Goal: Transaction & Acquisition: Subscribe to service/newsletter

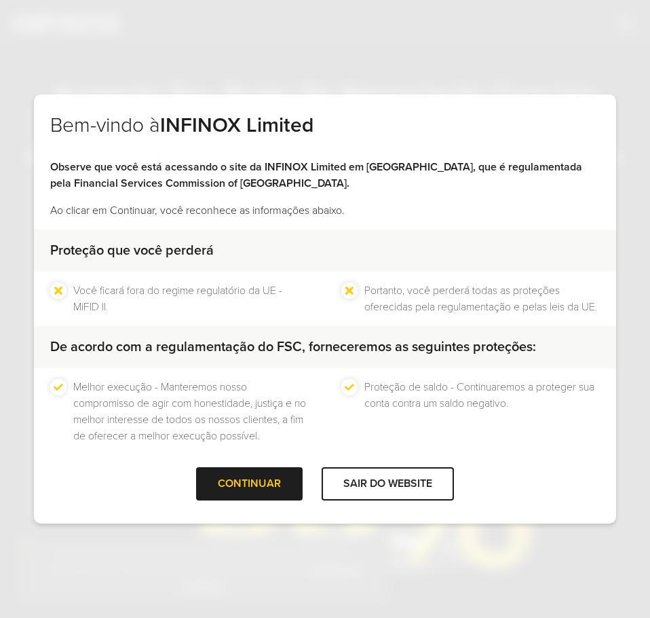
scroll to position [12, 0]
click at [252, 481] on div "CONTINUAR" at bounding box center [249, 483] width 107 height 33
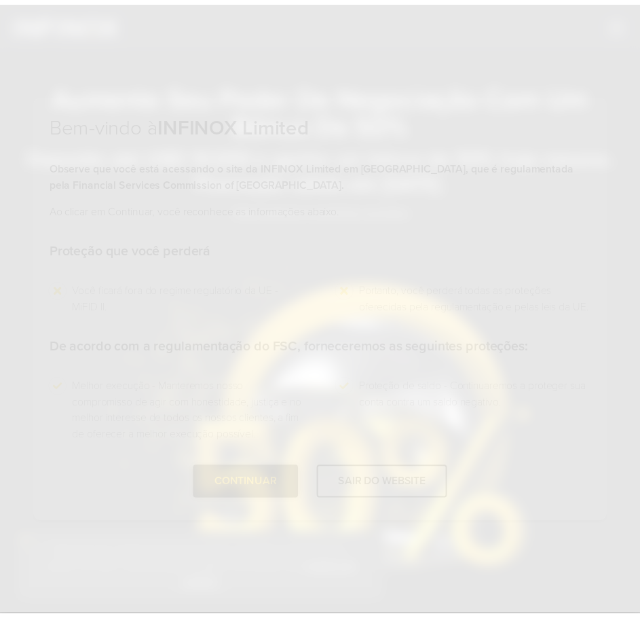
scroll to position [0, 0]
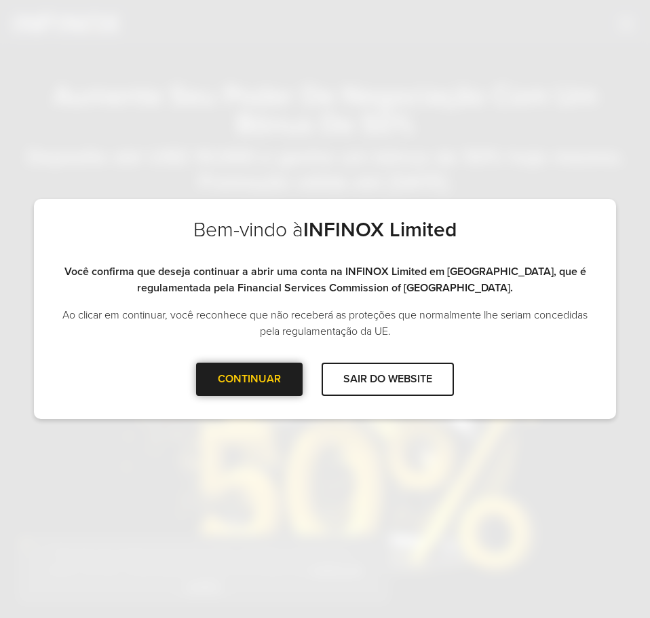
click at [250, 379] on div at bounding box center [250, 379] width 0 height 0
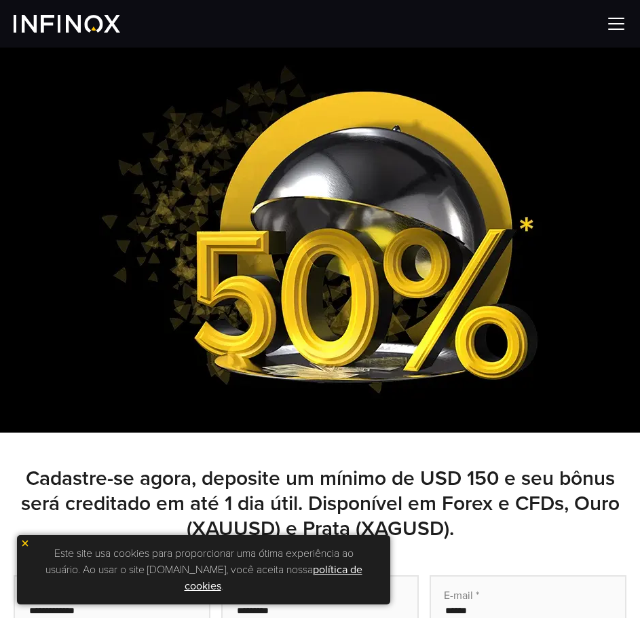
scroll to position [475, 0]
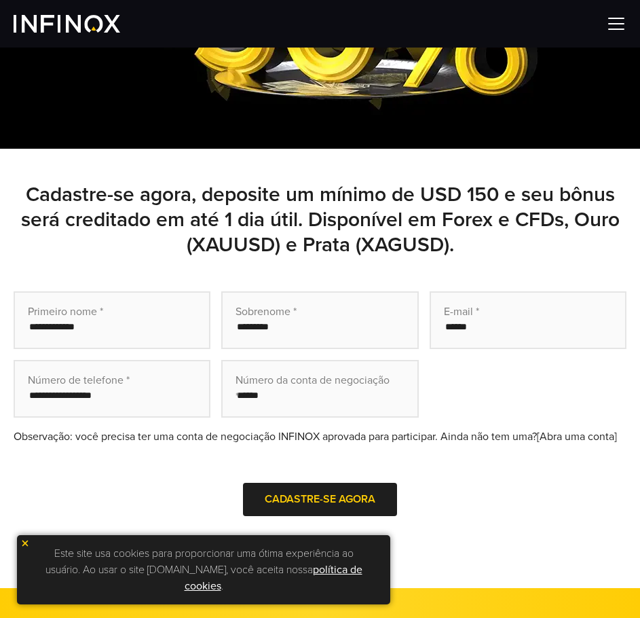
click at [110, 330] on input "text" at bounding box center [112, 320] width 197 height 58
type input "****"
type input "******"
click at [59, 401] on input "tel" at bounding box center [112, 389] width 197 height 58
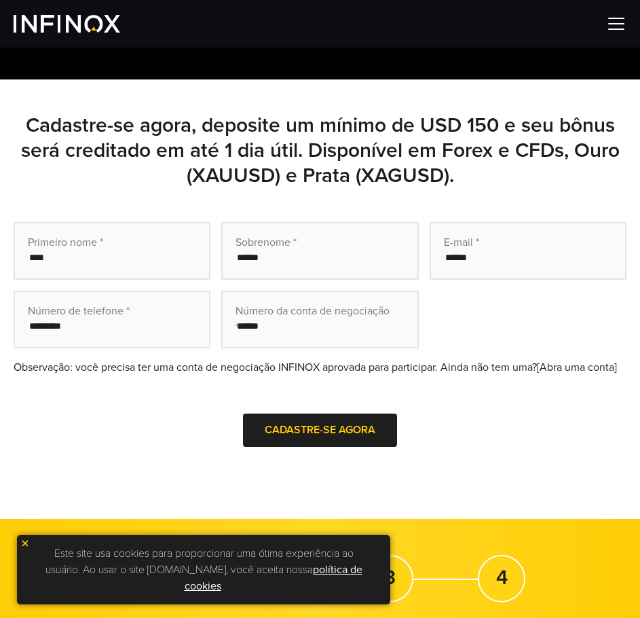
scroll to position [611, 0]
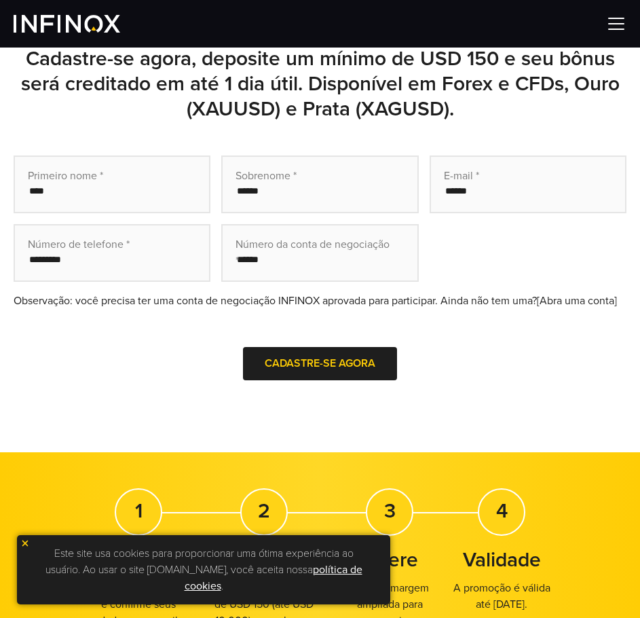
type input "*********"
click at [340, 264] on input "text" at bounding box center [319, 253] width 197 height 58
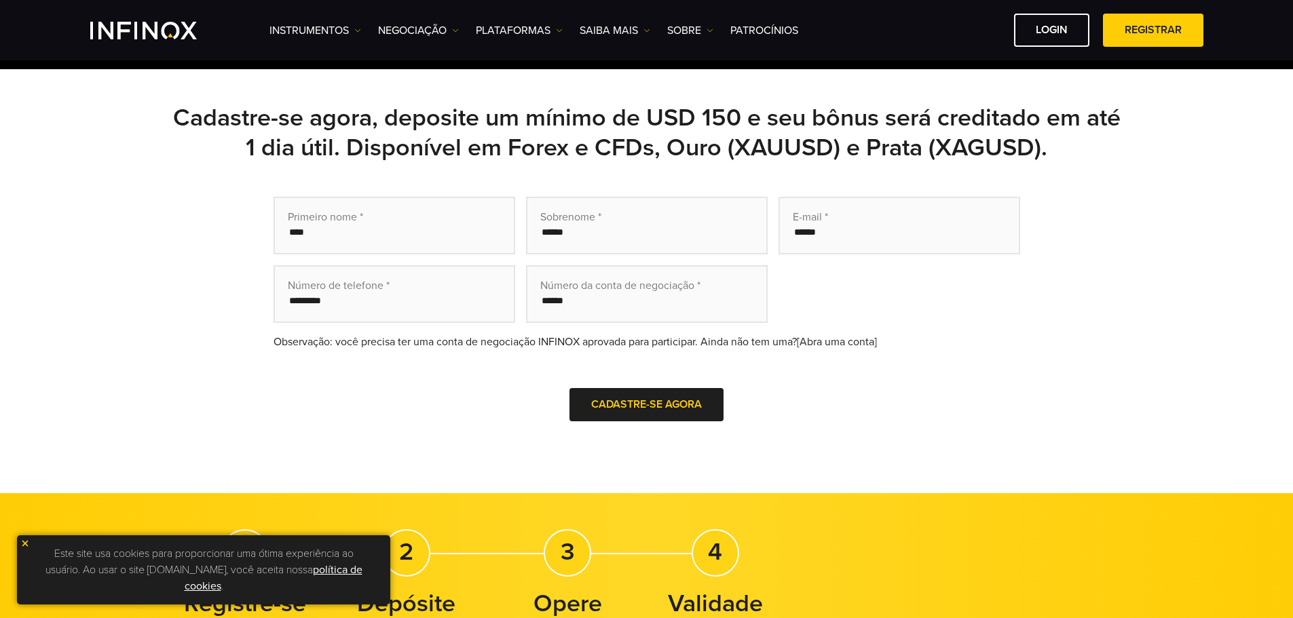
scroll to position [407, 0]
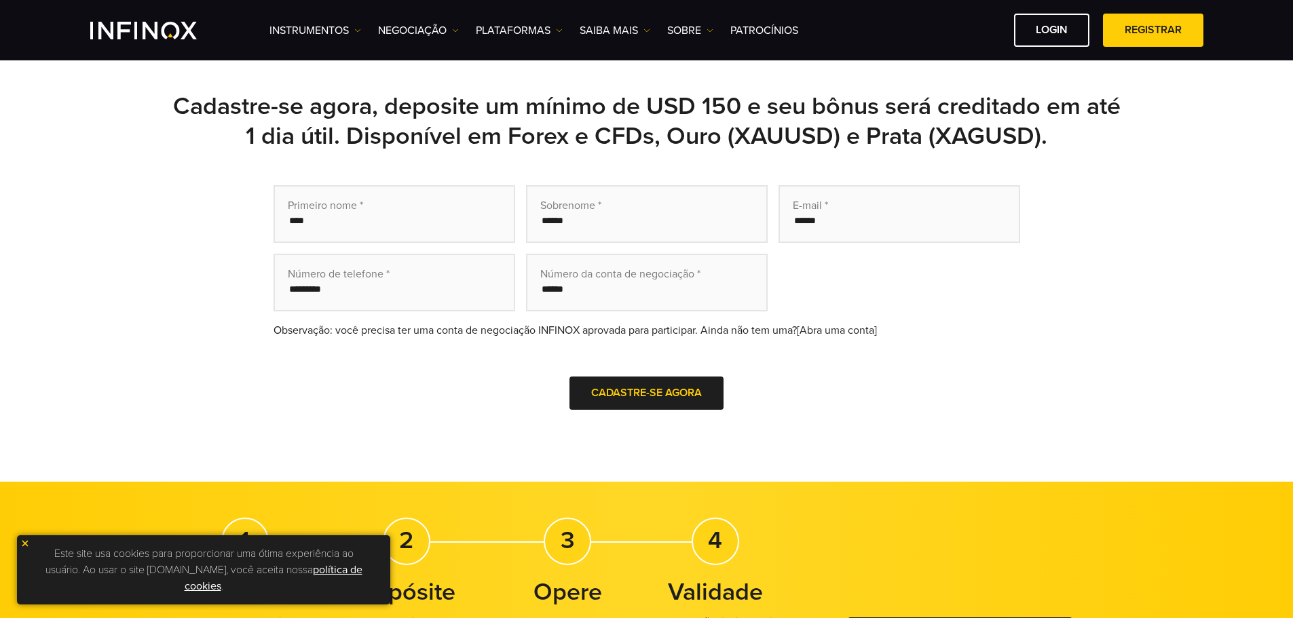
click at [625, 295] on input "text" at bounding box center [647, 283] width 242 height 58
paste input "********"
type input "********"
click at [623, 409] on button "Cadastre-se agora" at bounding box center [647, 393] width 154 height 33
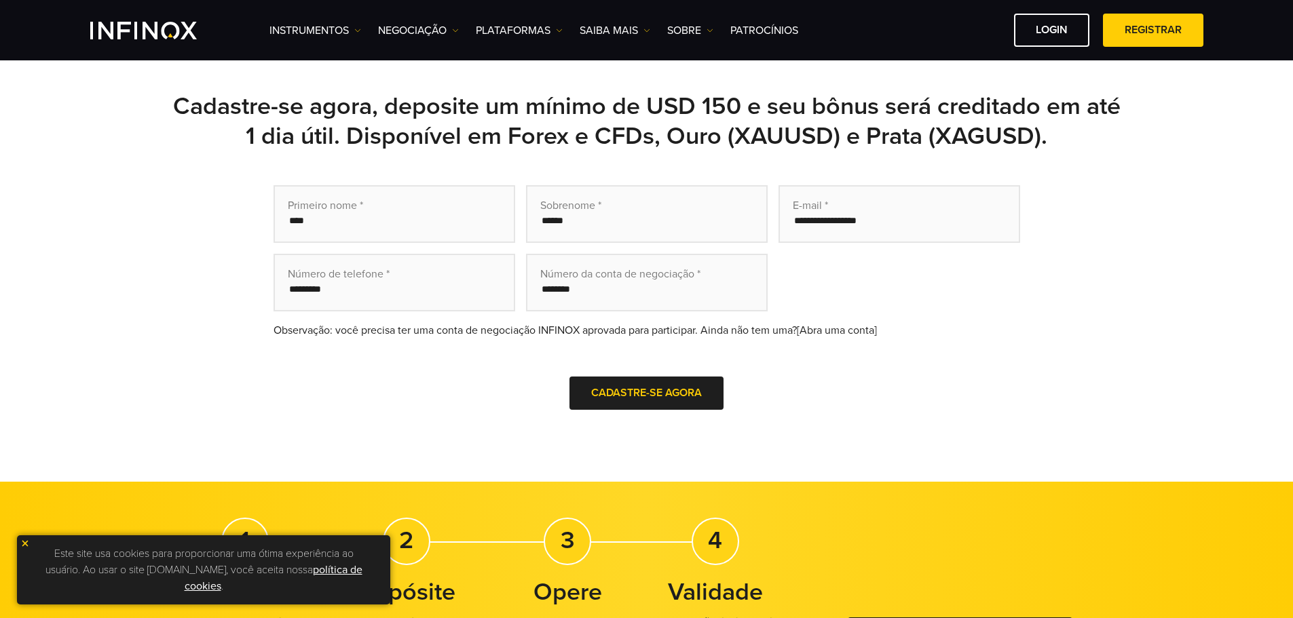
type input "**********"
click at [640, 388] on span "Cadastre-se agora" at bounding box center [646, 393] width 111 height 14
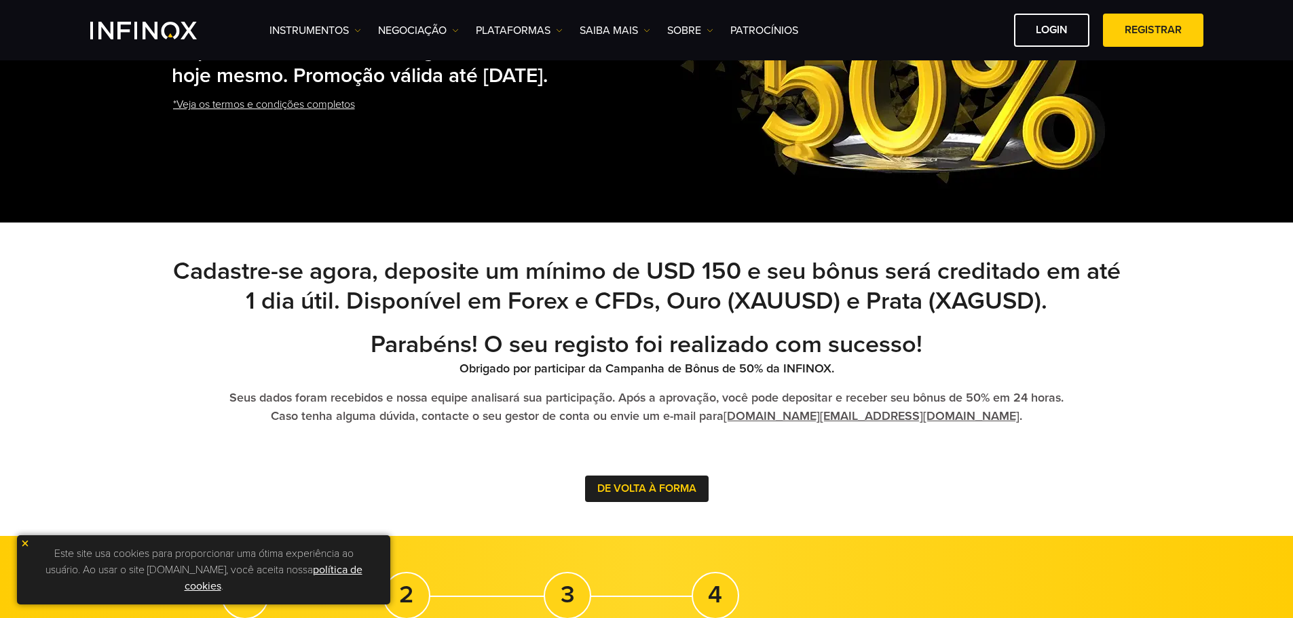
scroll to position [339, 0]
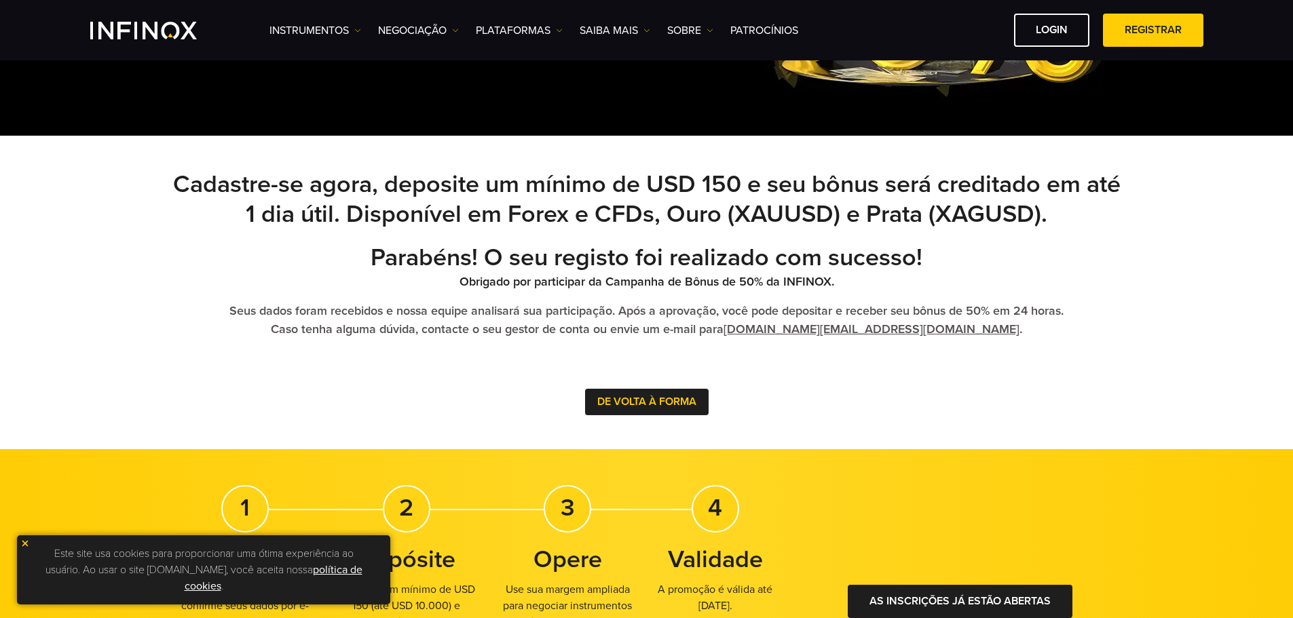
click at [637, 414] on button "DE VOLTA À FORMA" at bounding box center [647, 402] width 124 height 26
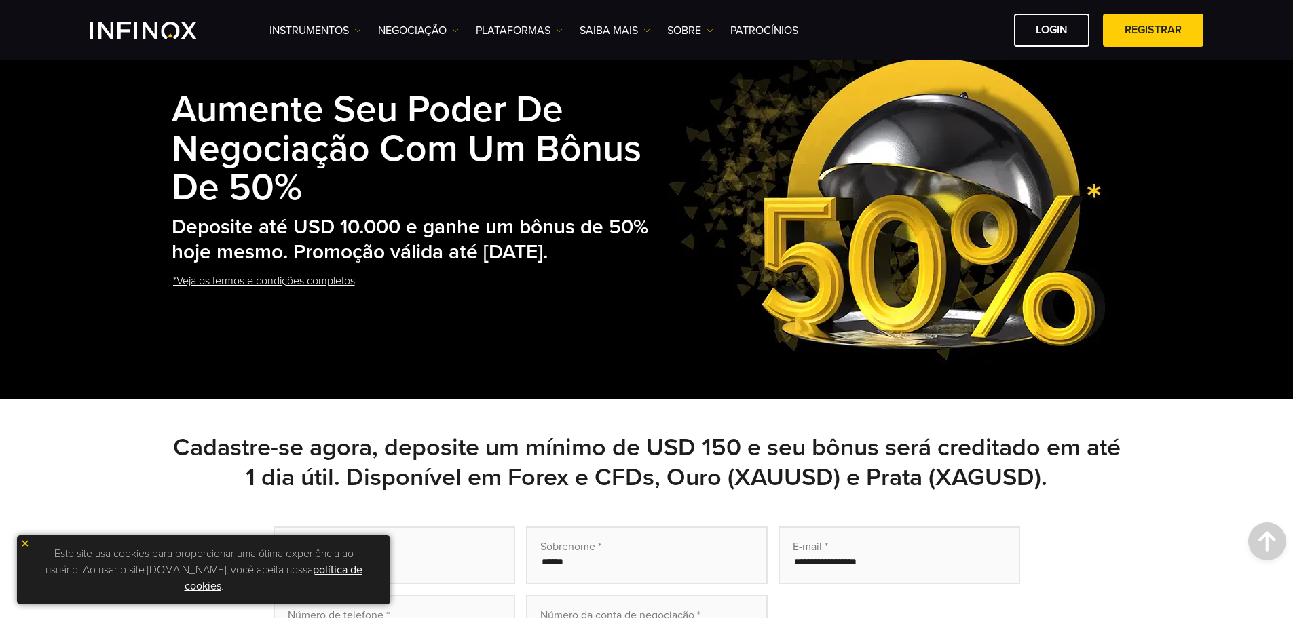
scroll to position [0, 0]
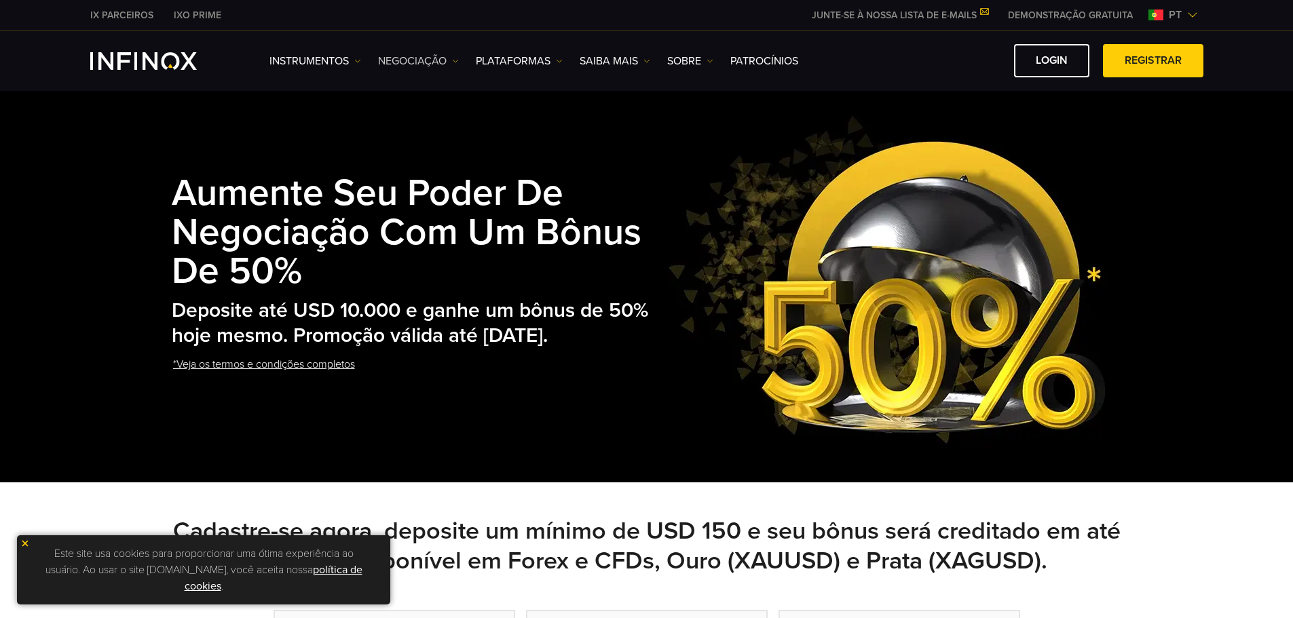
click at [418, 62] on link "NEGOCIAÇÃO" at bounding box center [418, 61] width 81 height 16
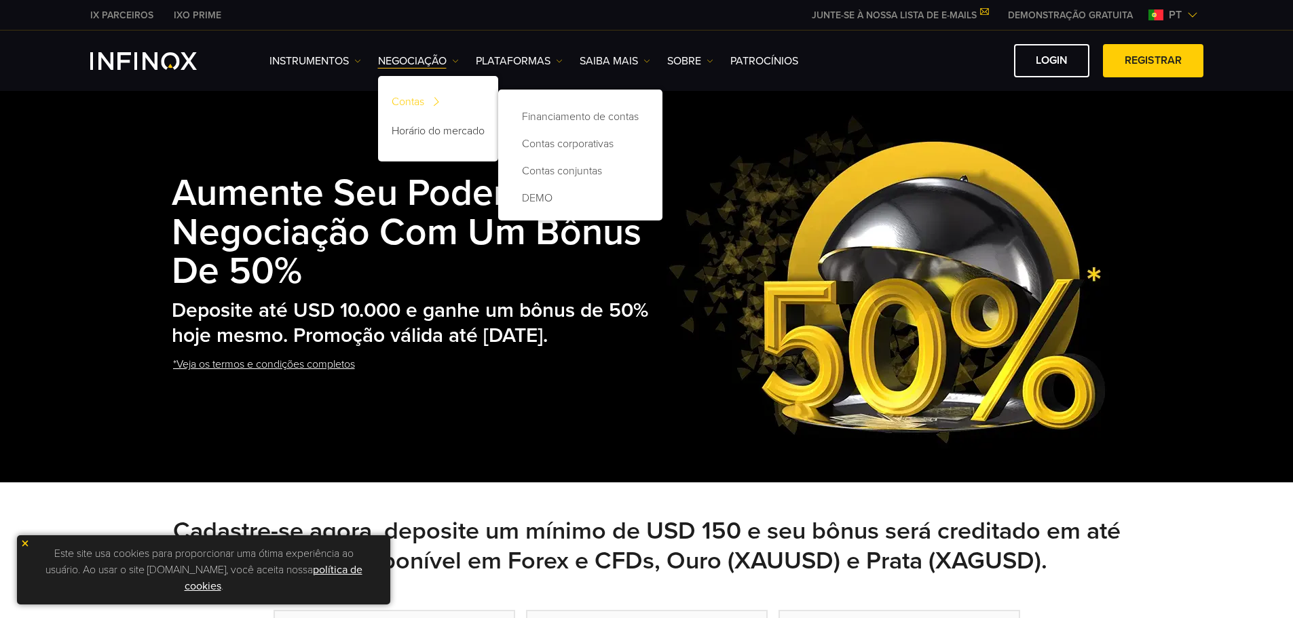
click at [414, 106] on link "Contas" at bounding box center [438, 104] width 120 height 29
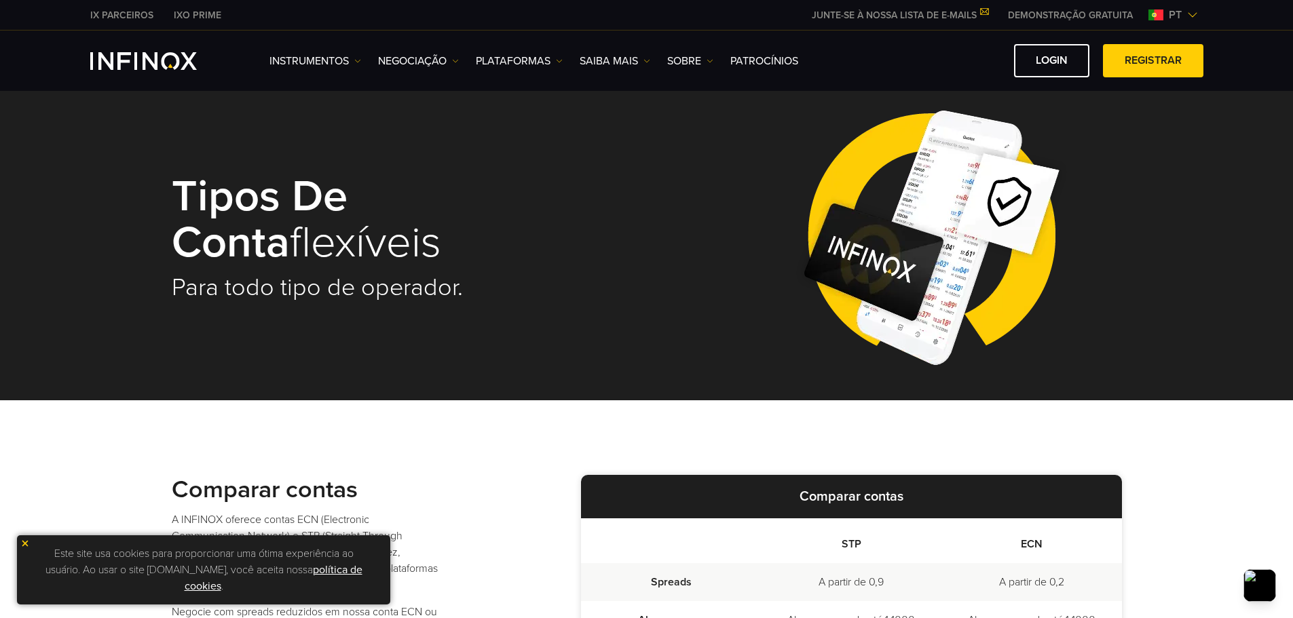
click at [416, 70] on div "Instrumentos Instrumentos Informações sobre produtos NEGOCIAÇÃO Contas DEMO" at bounding box center [737, 60] width 934 height 33
click at [164, 64] on img "INFINOX Logo" at bounding box center [143, 61] width 107 height 18
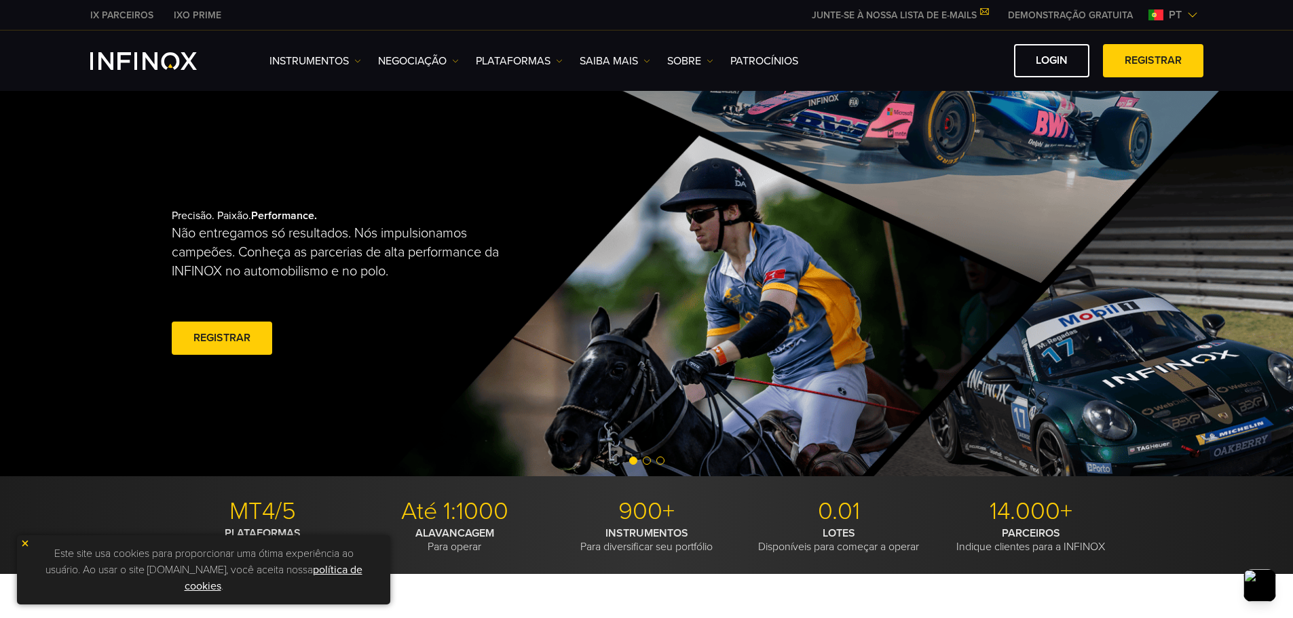
click at [649, 462] on span "Go to slide 2" at bounding box center [647, 461] width 8 height 8
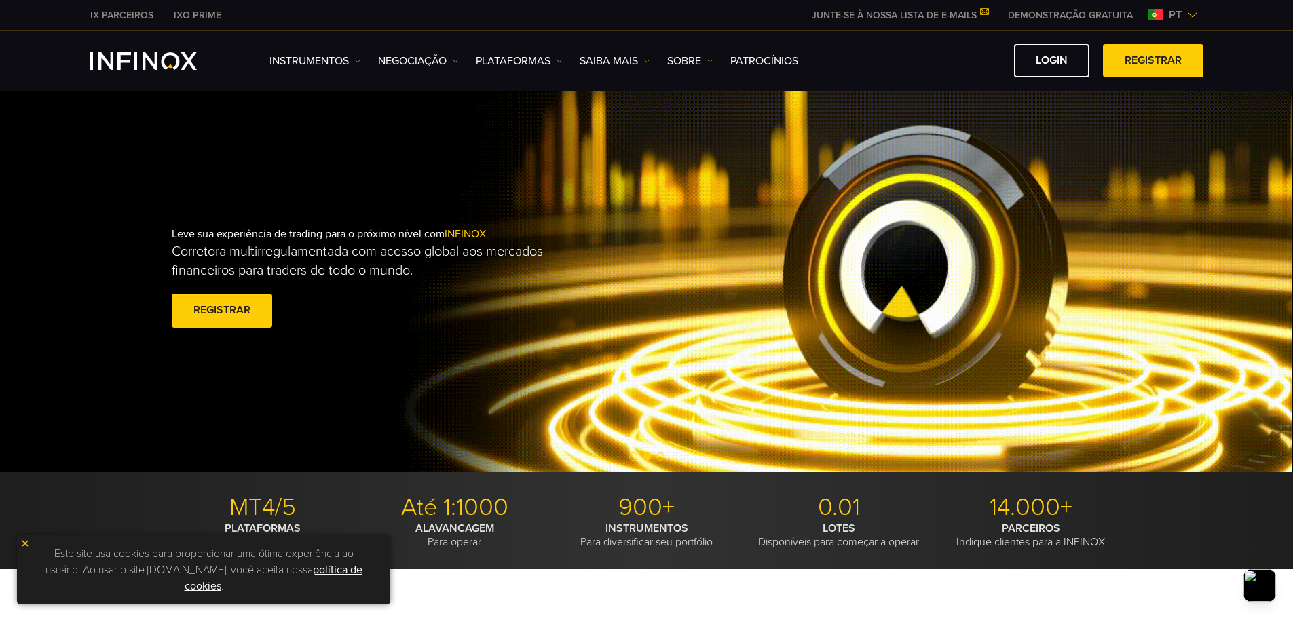
click at [652, 449] on div at bounding box center [646, 457] width 1293 height 16
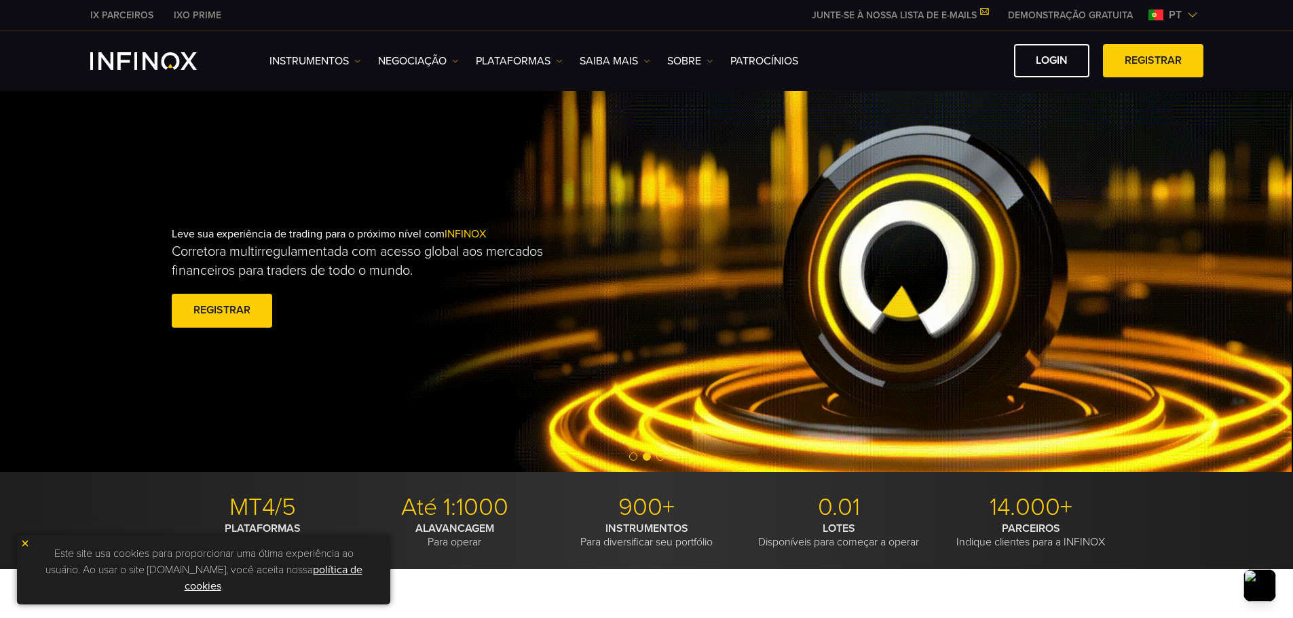
click at [661, 457] on span "Go to slide 3" at bounding box center [660, 457] width 8 height 8
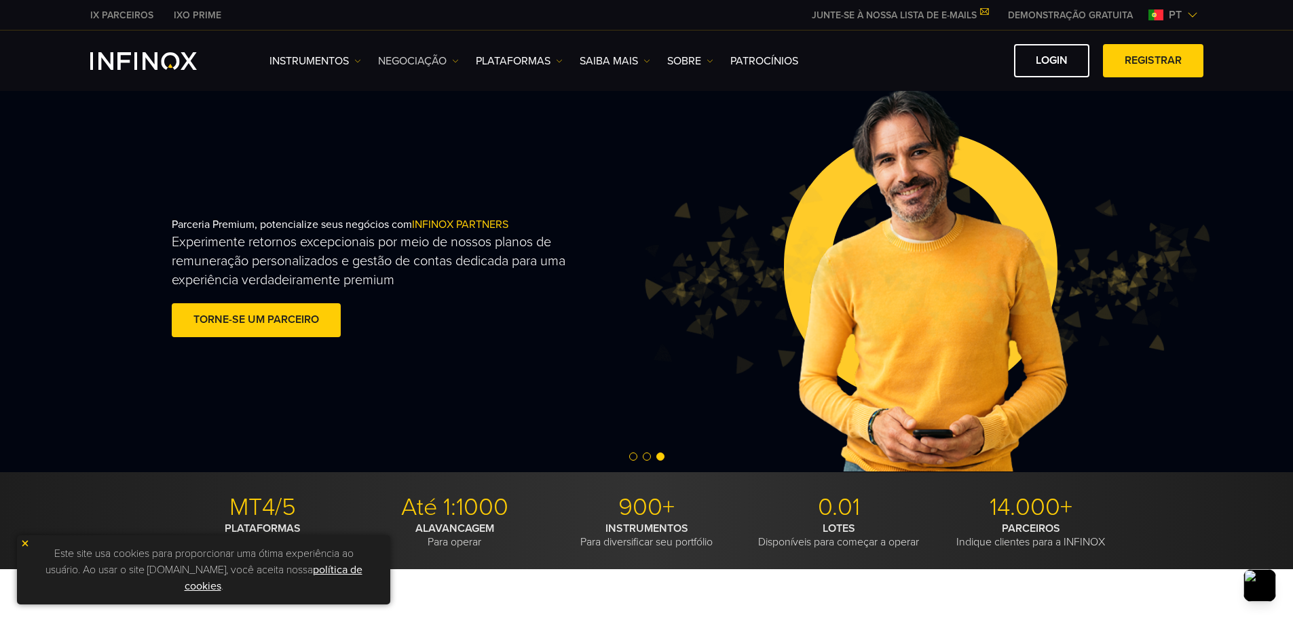
click at [444, 60] on link "NEGOCIAÇÃO" at bounding box center [418, 61] width 81 height 16
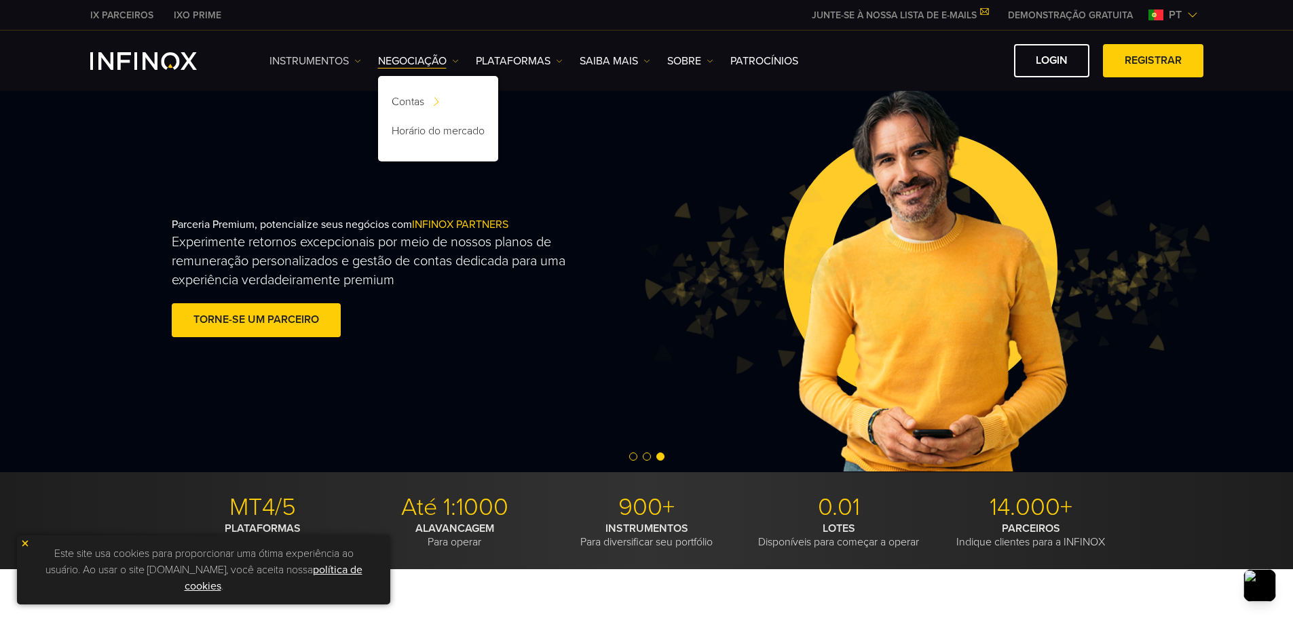
click at [329, 62] on link "Instrumentos" at bounding box center [316, 61] width 92 height 16
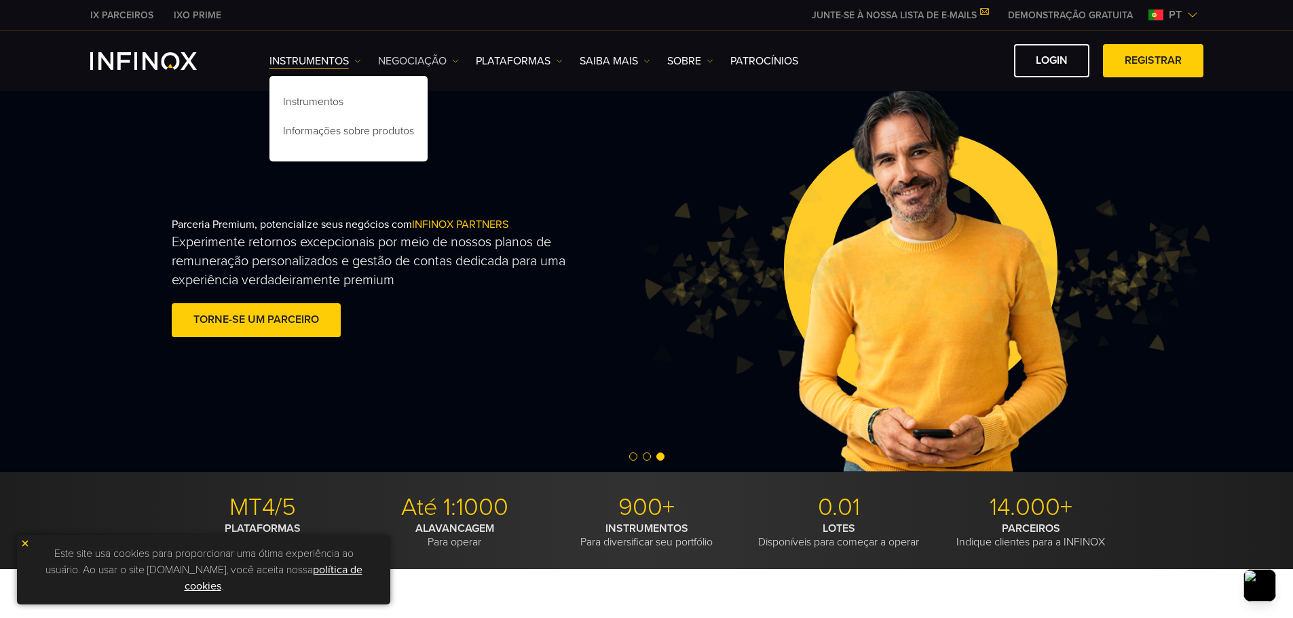
click at [415, 64] on link "NEGOCIAÇÃO" at bounding box center [418, 61] width 81 height 16
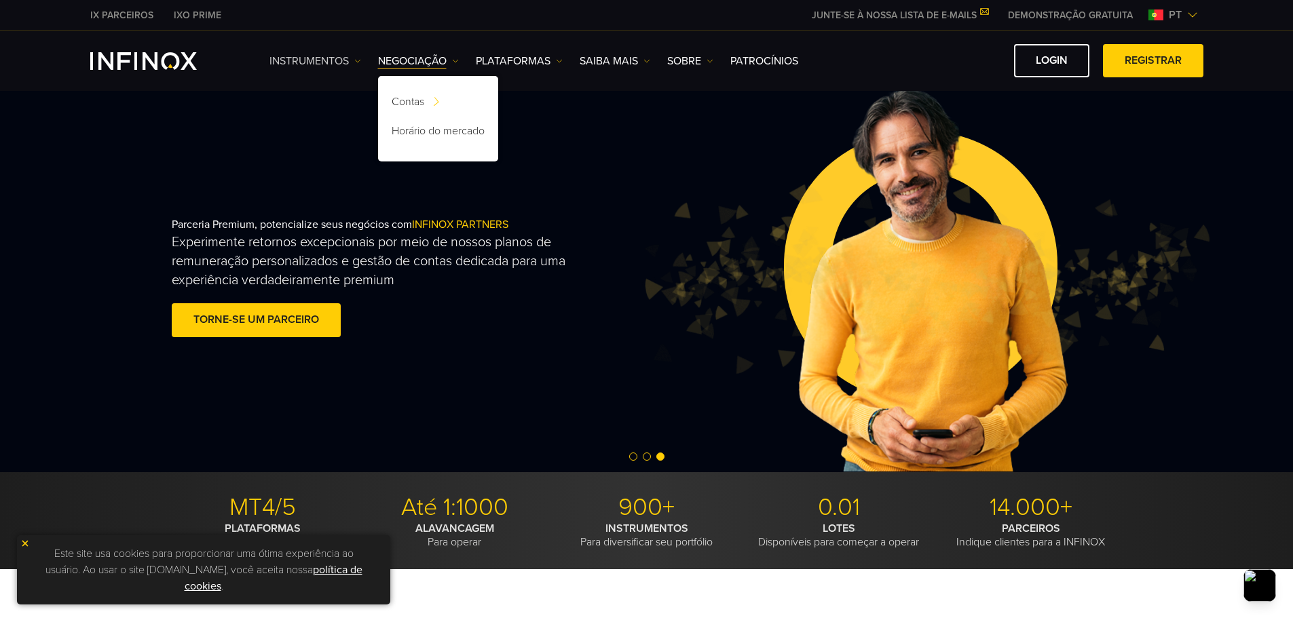
click at [344, 58] on link "Instrumentos" at bounding box center [316, 61] width 92 height 16
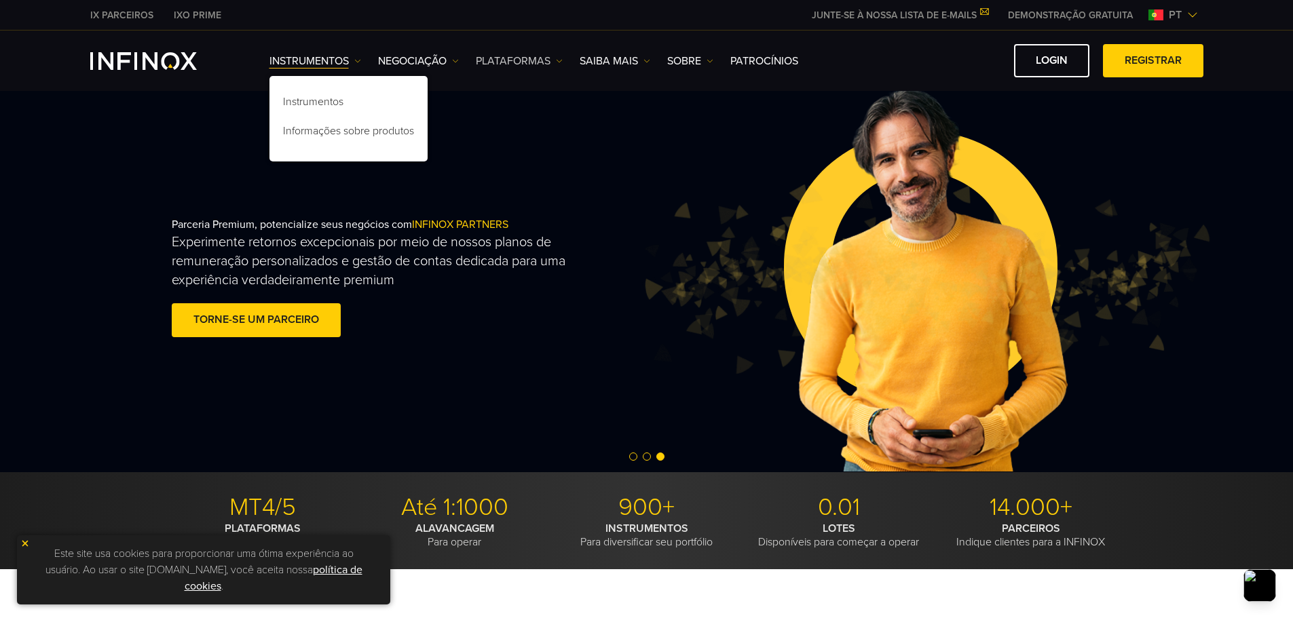
click at [552, 66] on link "PLATAFORMAS" at bounding box center [519, 61] width 87 height 16
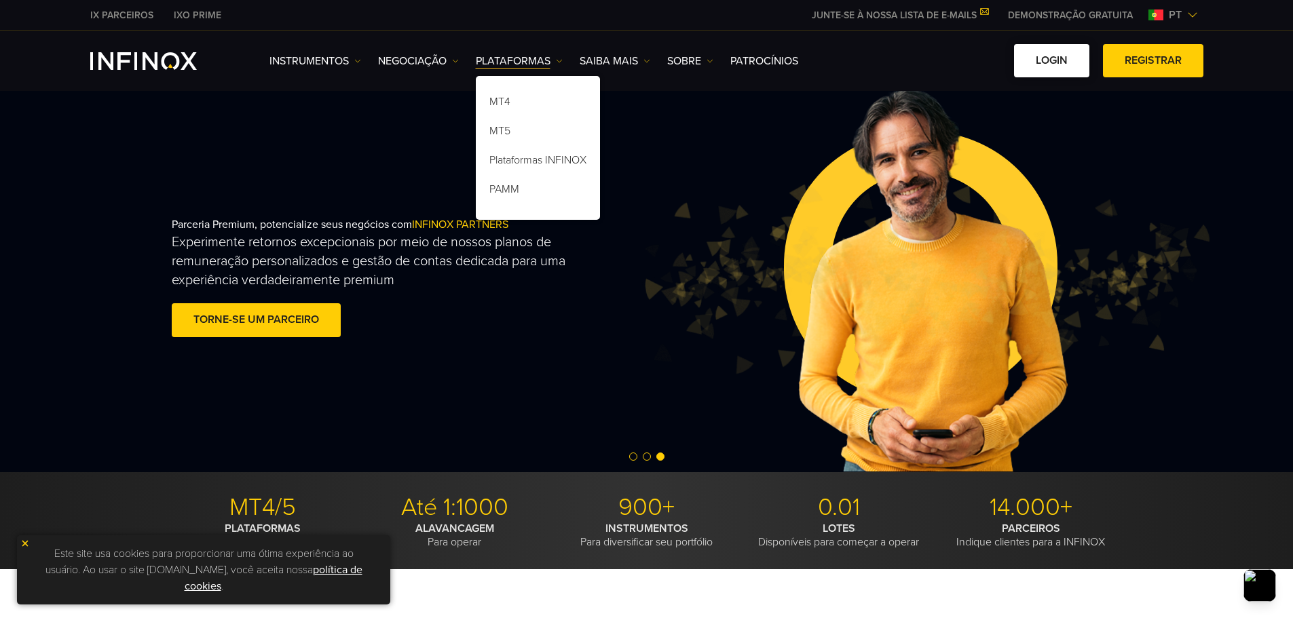
click at [1048, 57] on link "Login" at bounding box center [1051, 60] width 75 height 33
